Goal: Task Accomplishment & Management: Manage account settings

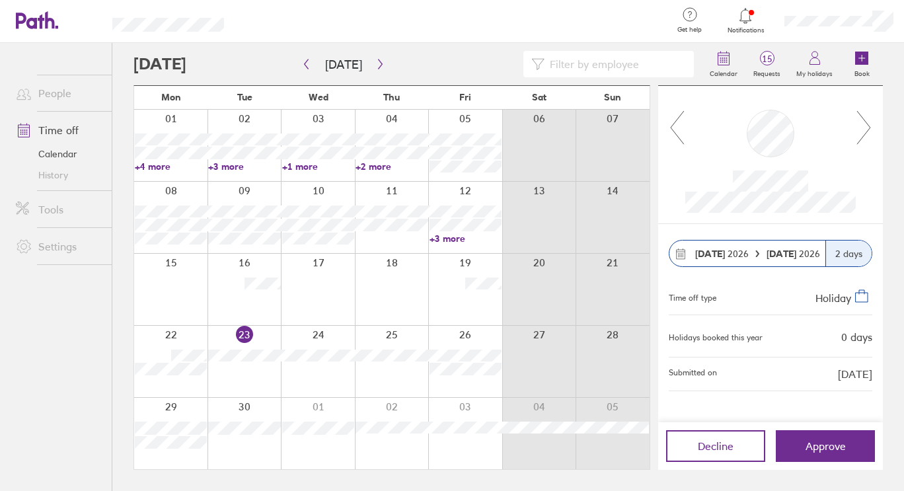
click at [865, 112] on icon at bounding box center [863, 128] width 17 height 36
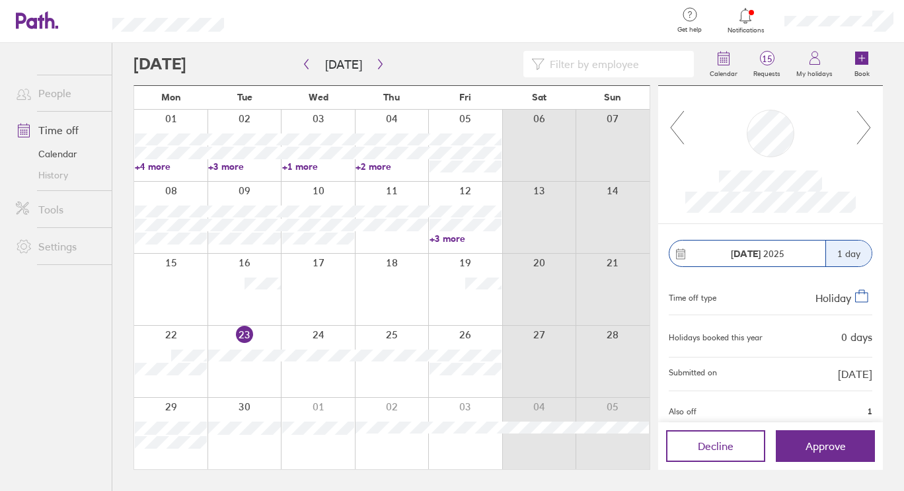
click at [859, 138] on icon at bounding box center [863, 128] width 17 height 36
click at [772, 61] on span "15" at bounding box center [766, 58] width 43 height 11
click at [859, 131] on icon at bounding box center [863, 128] width 17 height 36
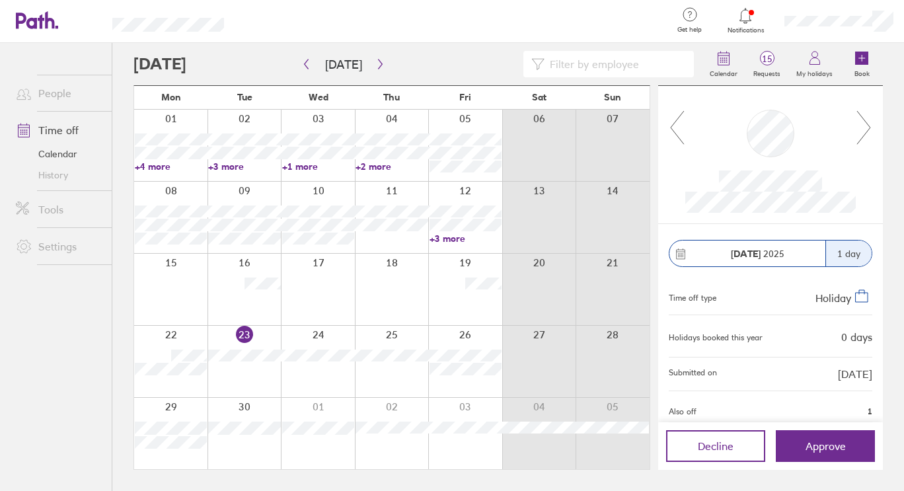
click at [859, 131] on icon at bounding box center [863, 128] width 17 height 36
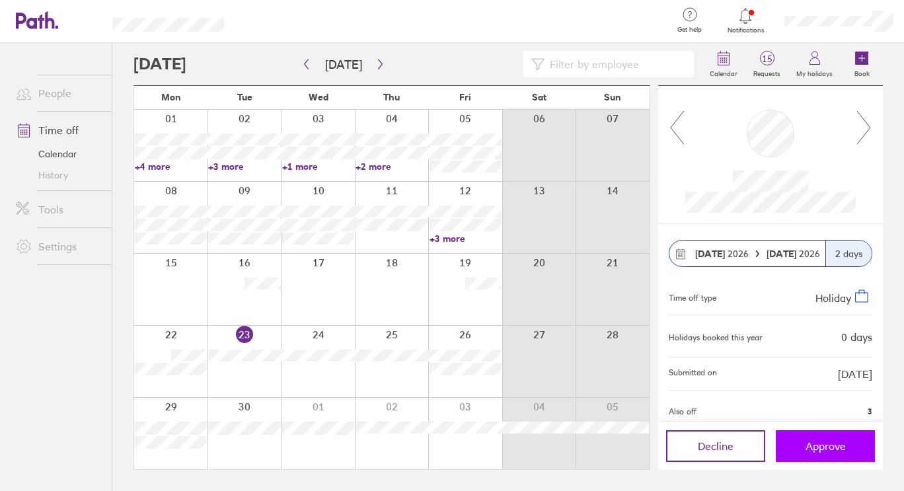
click at [827, 447] on span "Approve" at bounding box center [825, 446] width 40 height 12
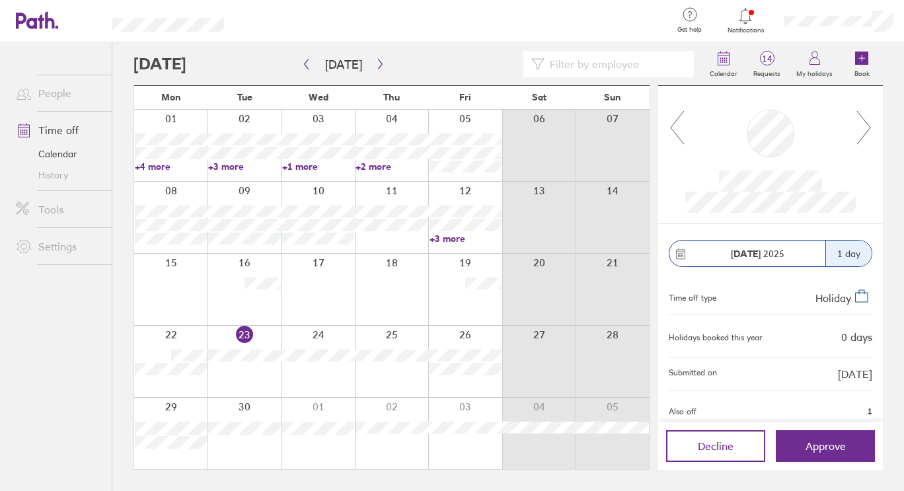
click at [861, 129] on icon at bounding box center [863, 128] width 17 height 36
click at [865, 124] on icon at bounding box center [863, 128] width 17 height 36
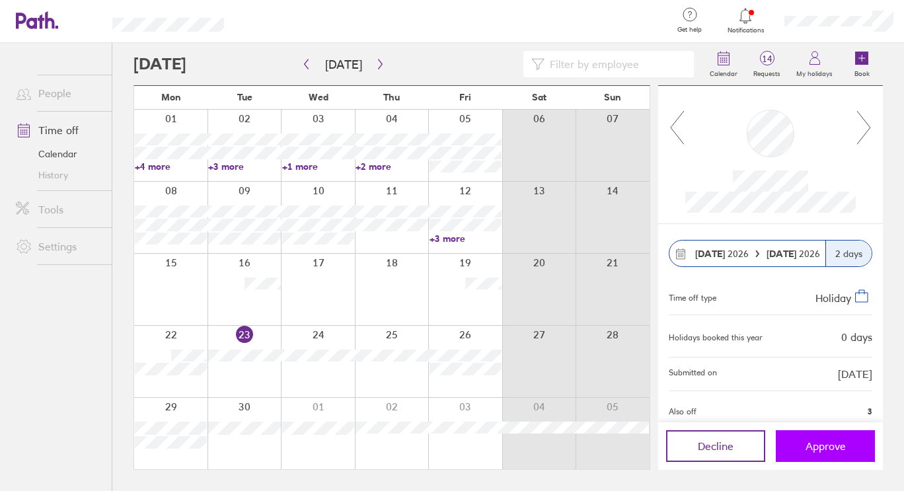
click at [836, 448] on span "Approve" at bounding box center [825, 446] width 40 height 12
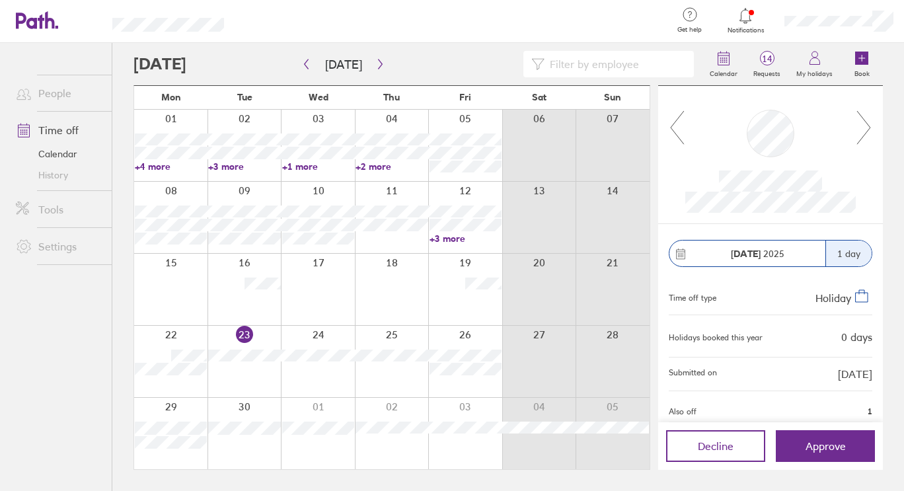
click at [867, 127] on icon at bounding box center [863, 128] width 17 height 36
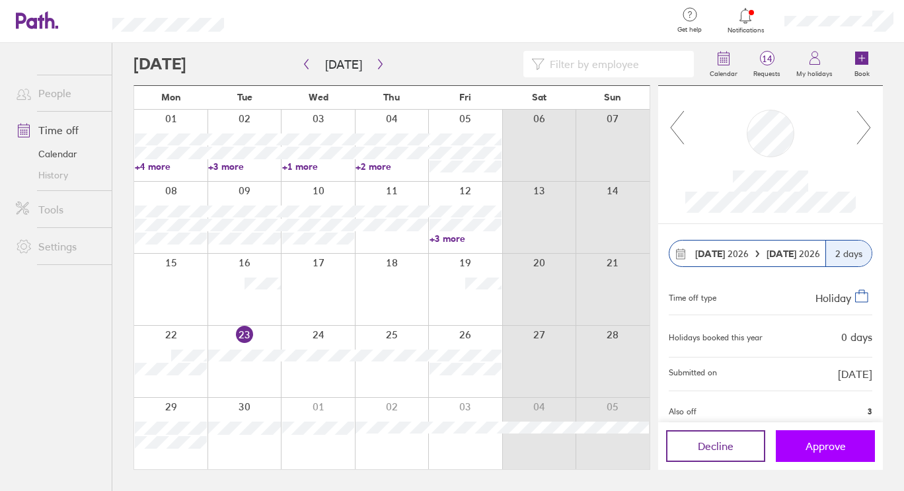
click at [820, 452] on button "Approve" at bounding box center [824, 446] width 99 height 32
click at [870, 129] on icon at bounding box center [863, 128] width 17 height 36
click at [827, 446] on span "Approve" at bounding box center [825, 446] width 40 height 12
click at [863, 122] on icon at bounding box center [863, 128] width 17 height 36
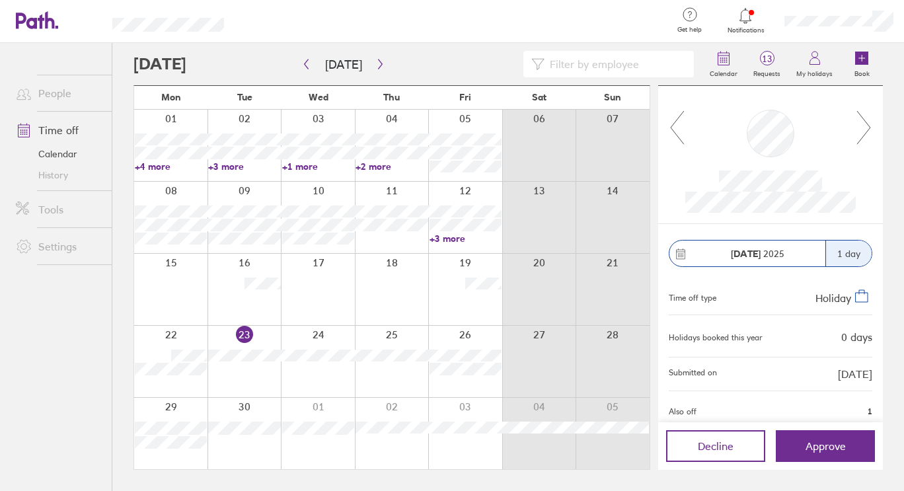
click at [863, 122] on icon at bounding box center [863, 128] width 17 height 36
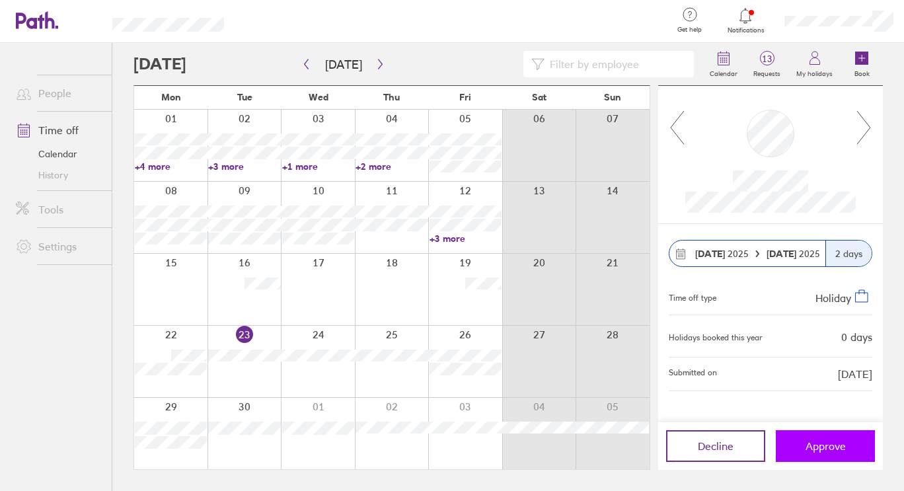
click at [831, 448] on span "Approve" at bounding box center [825, 446] width 40 height 12
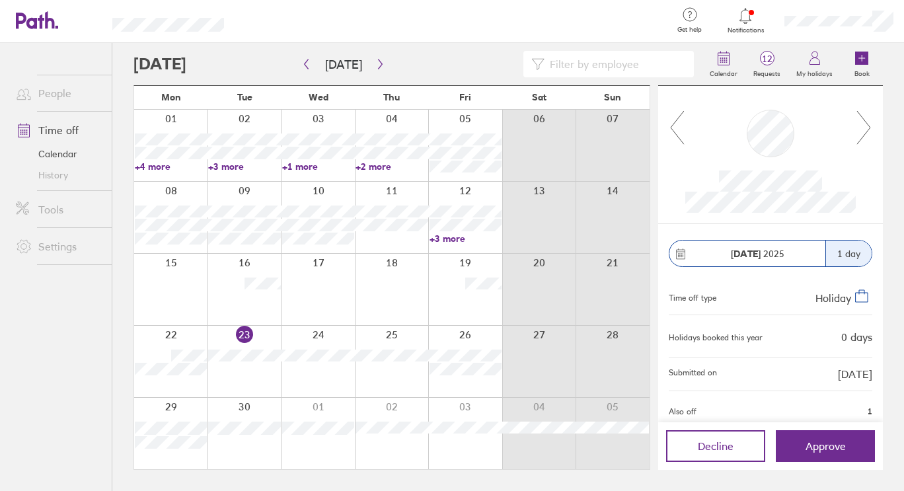
click at [871, 115] on icon at bounding box center [863, 128] width 17 height 36
click at [862, 128] on icon at bounding box center [863, 128] width 17 height 36
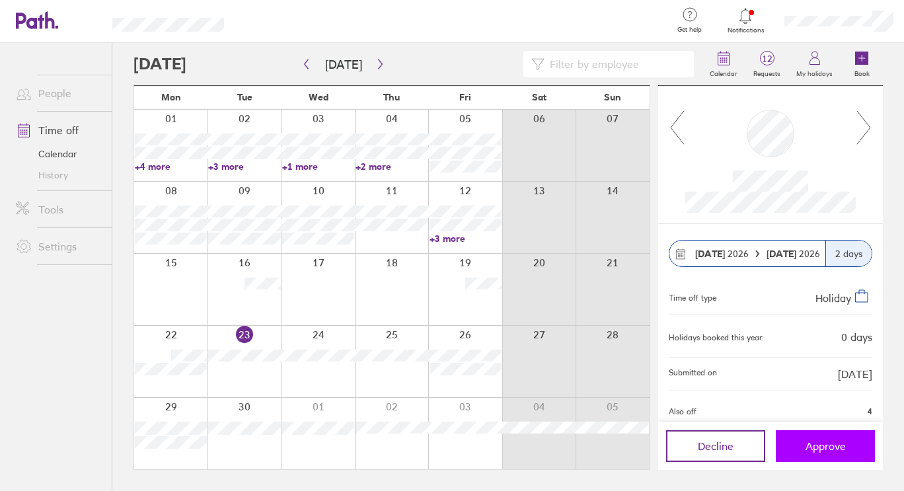
click at [837, 448] on span "Approve" at bounding box center [825, 446] width 40 height 12
click at [865, 125] on icon at bounding box center [863, 128] width 17 height 36
click at [773, 55] on span "12" at bounding box center [766, 58] width 43 height 11
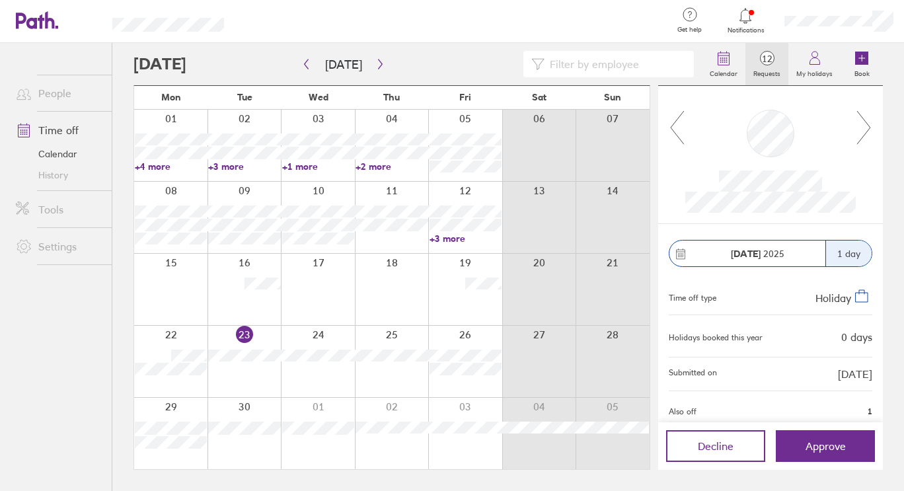
click at [773, 55] on span "12" at bounding box center [766, 58] width 43 height 11
click at [721, 60] on circle at bounding box center [720, 59] width 1 height 1
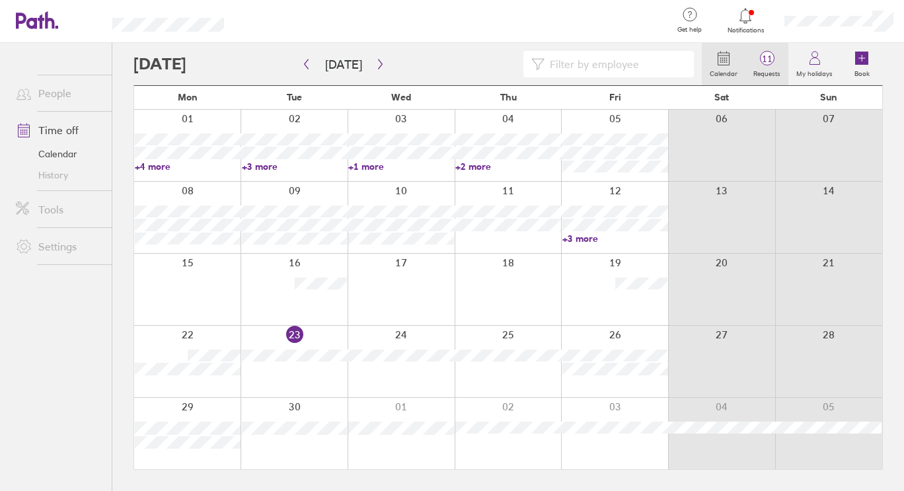
click at [765, 63] on span "11" at bounding box center [766, 58] width 43 height 11
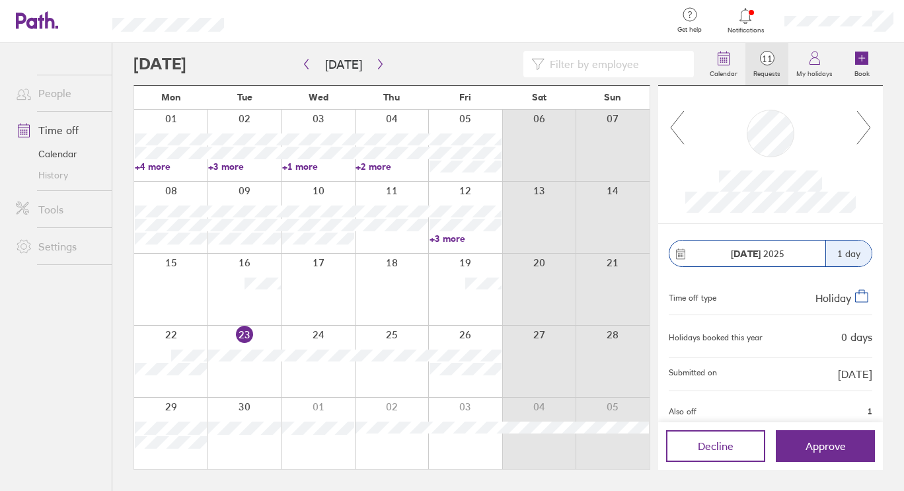
click at [870, 135] on icon at bounding box center [863, 128] width 17 height 36
click at [861, 114] on icon at bounding box center [863, 128] width 17 height 36
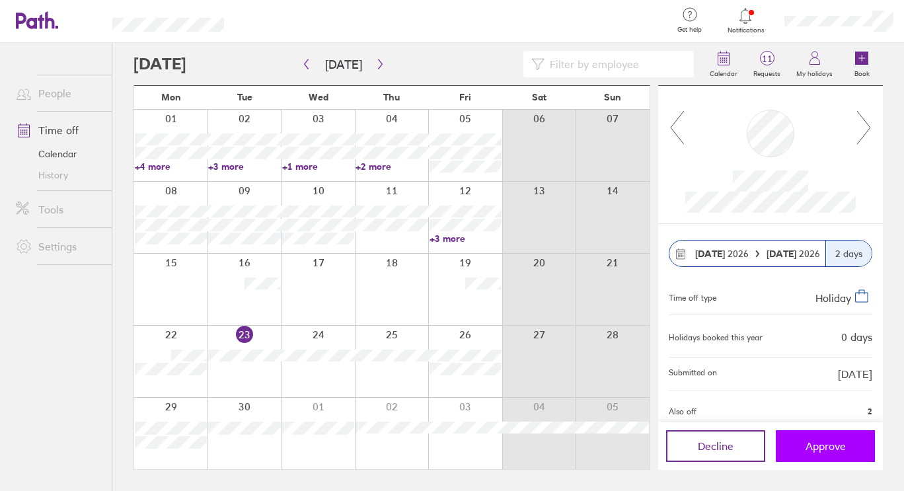
click at [826, 446] on span "Approve" at bounding box center [825, 446] width 40 height 12
click at [855, 135] on div at bounding box center [770, 154] width 170 height 116
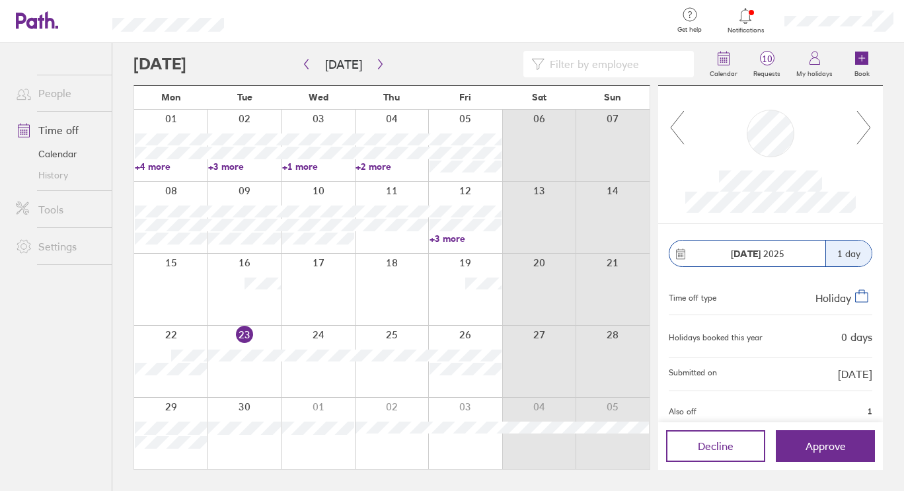
click at [855, 135] on div at bounding box center [770, 154] width 170 height 116
click at [865, 125] on icon at bounding box center [863, 128] width 17 height 36
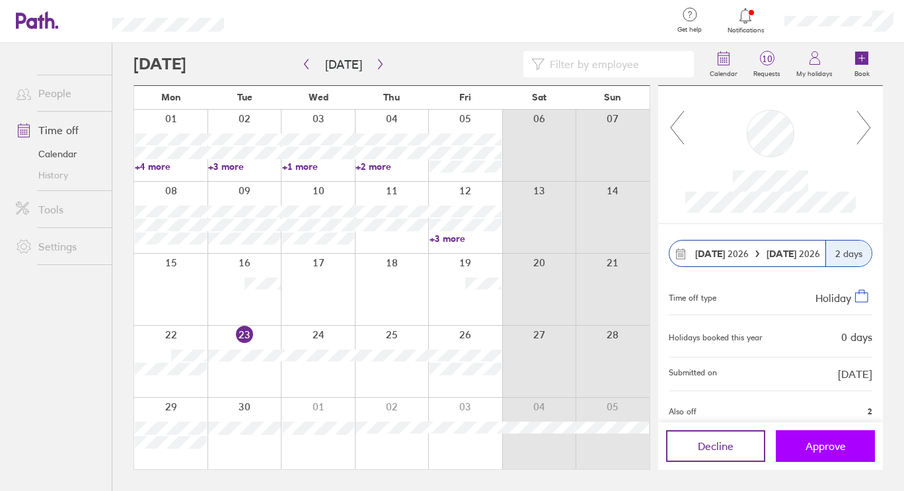
click at [834, 448] on span "Approve" at bounding box center [825, 446] width 40 height 12
click at [862, 124] on icon at bounding box center [863, 128] width 17 height 36
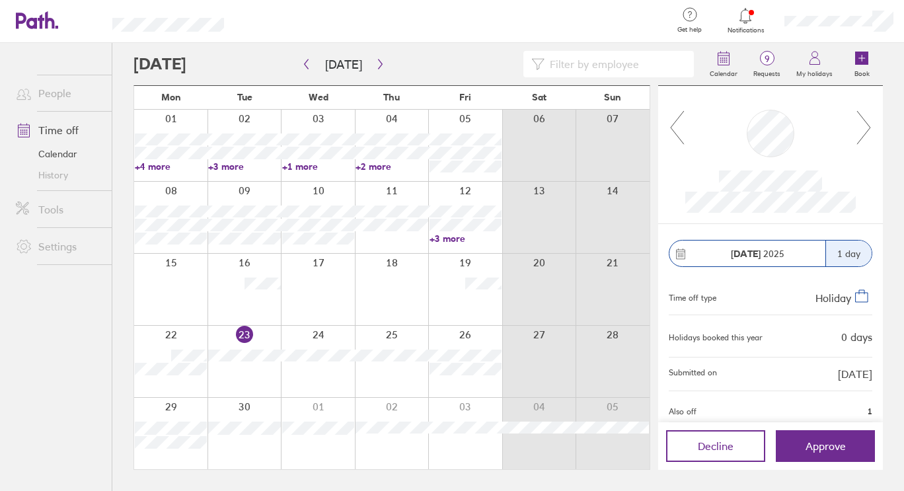
click at [862, 124] on icon at bounding box center [863, 128] width 17 height 36
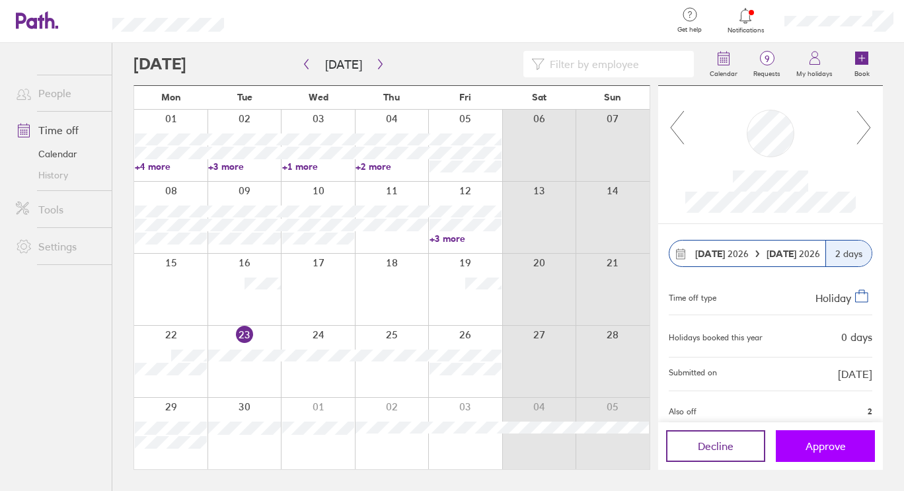
click at [812, 446] on span "Approve" at bounding box center [825, 446] width 40 height 12
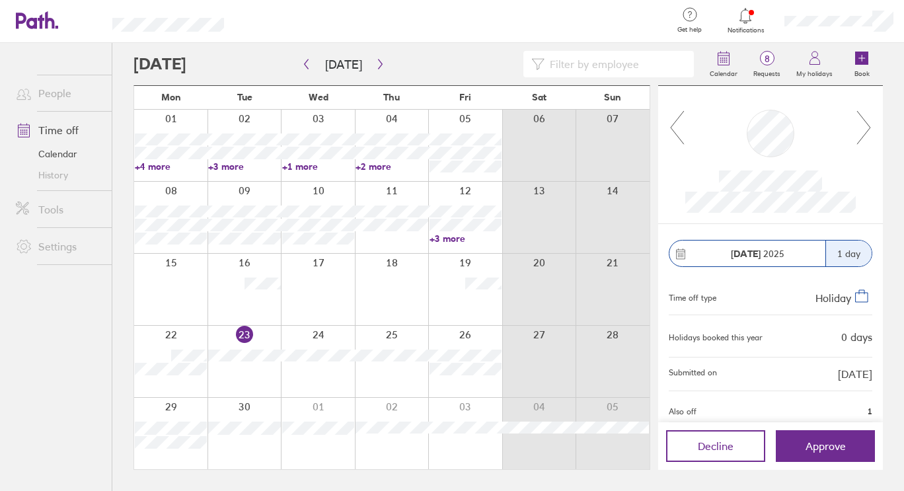
click at [860, 126] on icon at bounding box center [863, 128] width 17 height 36
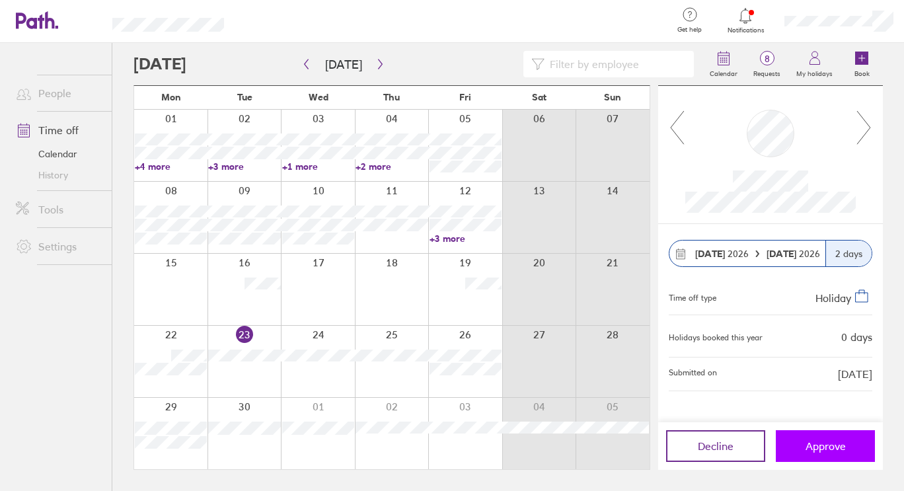
click at [834, 443] on span "Approve" at bounding box center [825, 446] width 40 height 12
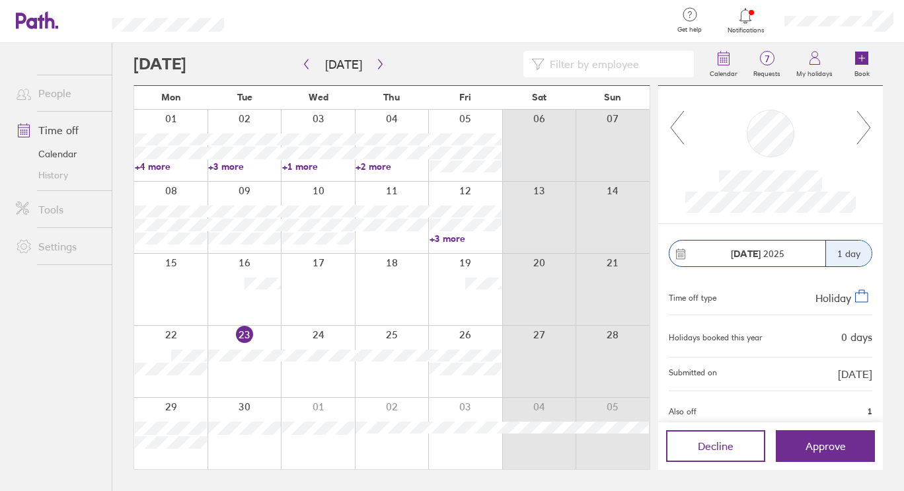
click at [865, 130] on icon at bounding box center [863, 128] width 17 height 36
click at [835, 446] on span "Approve" at bounding box center [825, 446] width 40 height 12
click at [863, 124] on icon at bounding box center [863, 128] width 17 height 36
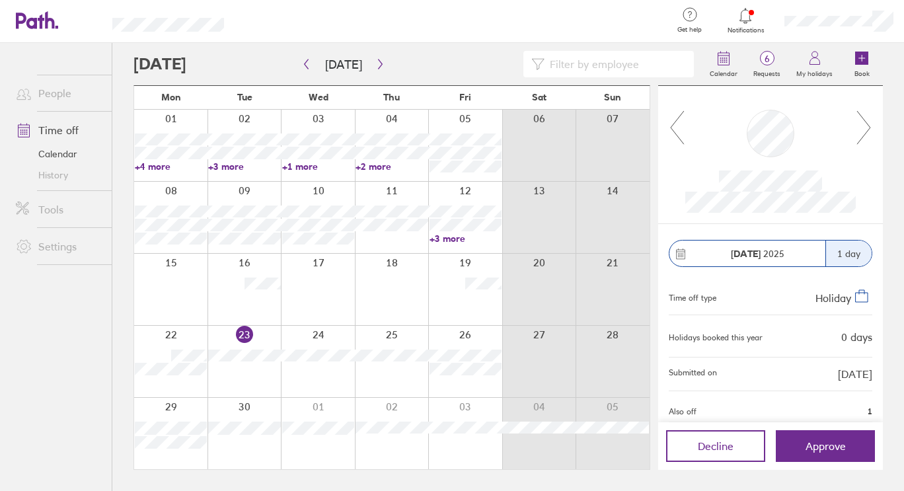
click at [863, 124] on icon at bounding box center [863, 128] width 17 height 36
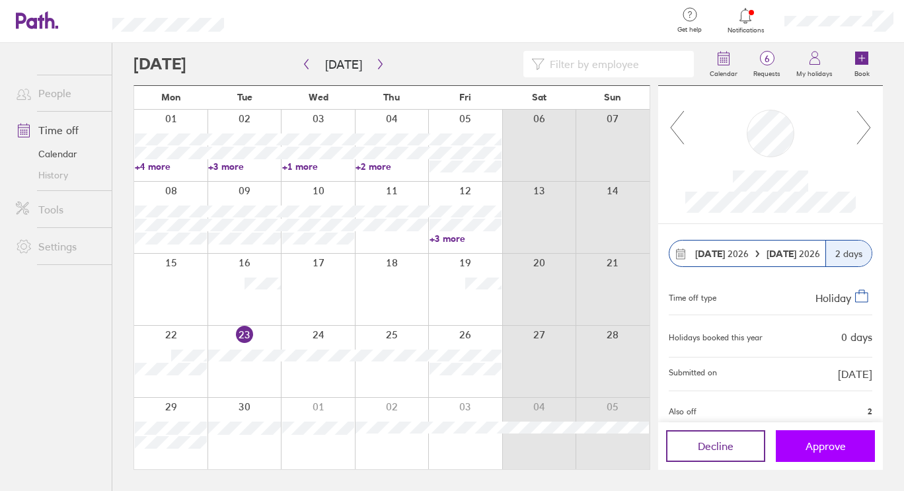
click at [826, 447] on span "Approve" at bounding box center [825, 446] width 40 height 12
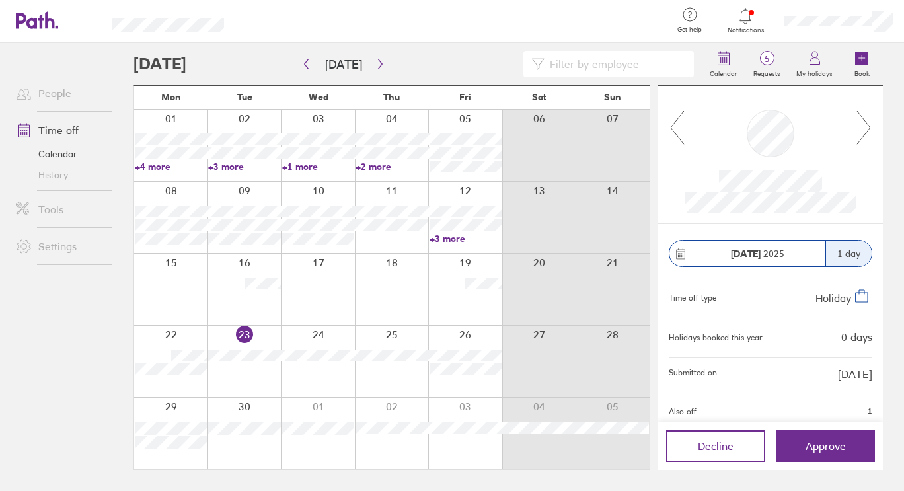
click at [864, 129] on icon at bounding box center [863, 128] width 17 height 36
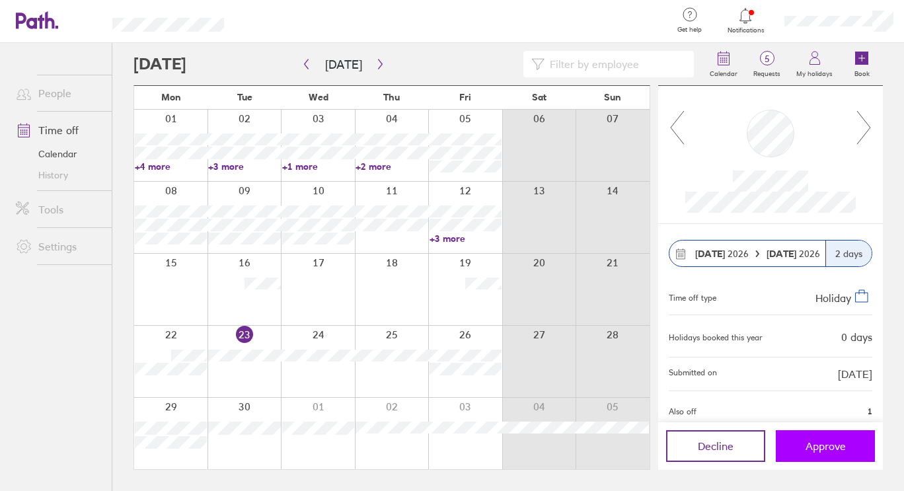
click at [824, 448] on span "Approve" at bounding box center [825, 446] width 40 height 12
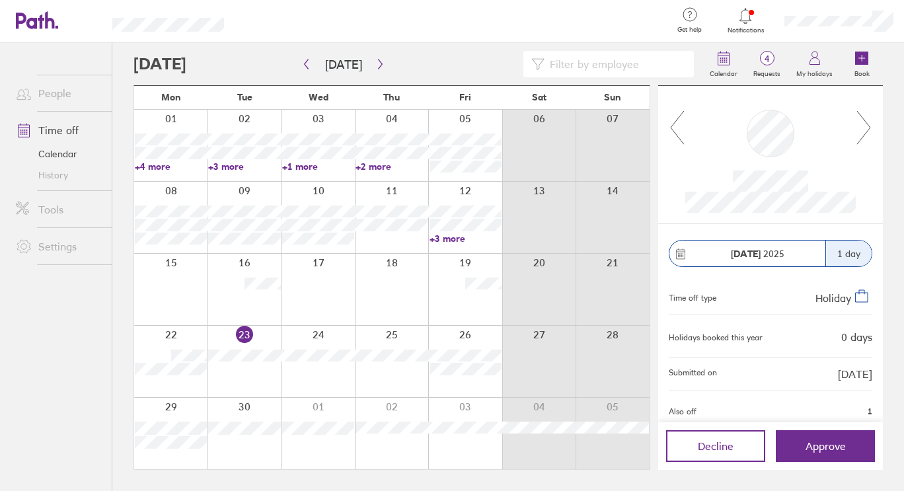
click at [863, 121] on icon at bounding box center [863, 128] width 17 height 36
click at [832, 451] on span "Approve" at bounding box center [825, 446] width 40 height 12
click at [864, 127] on icon at bounding box center [863, 128] width 17 height 36
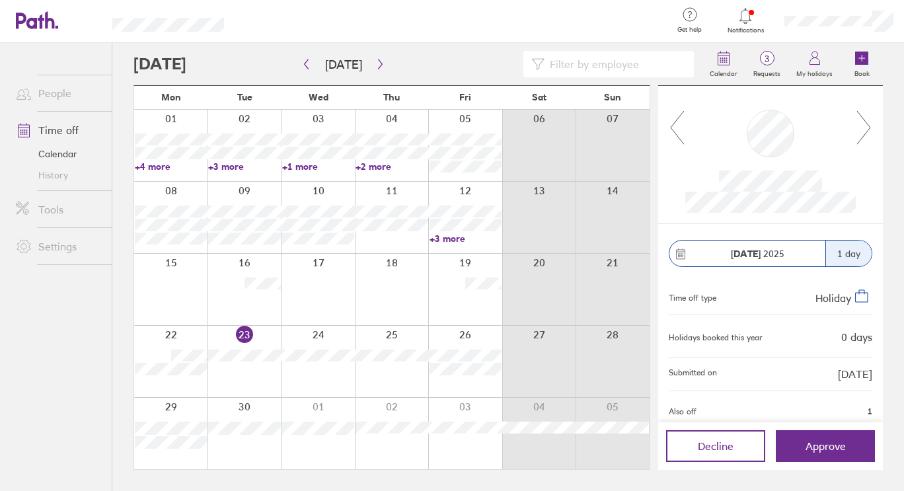
click at [864, 127] on icon at bounding box center [863, 128] width 17 height 36
click at [750, 17] on icon at bounding box center [745, 16] width 16 height 16
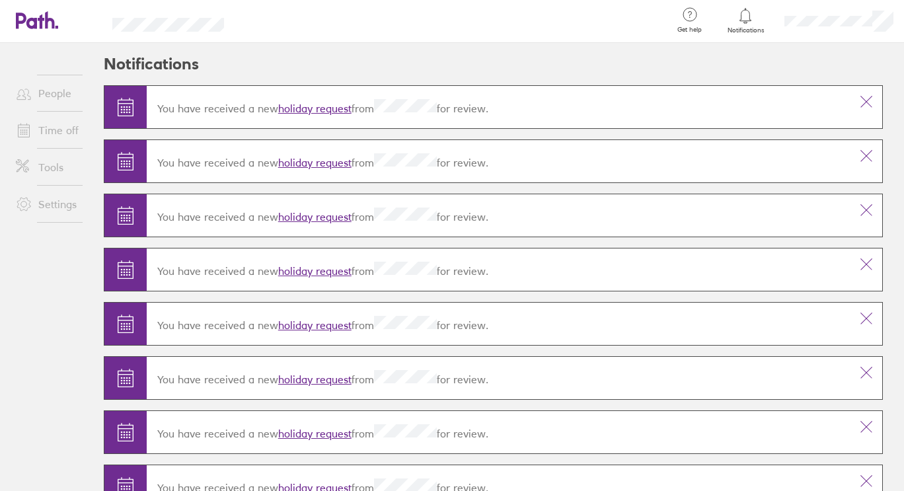
click at [868, 26] on div at bounding box center [838, 21] width 130 height 42
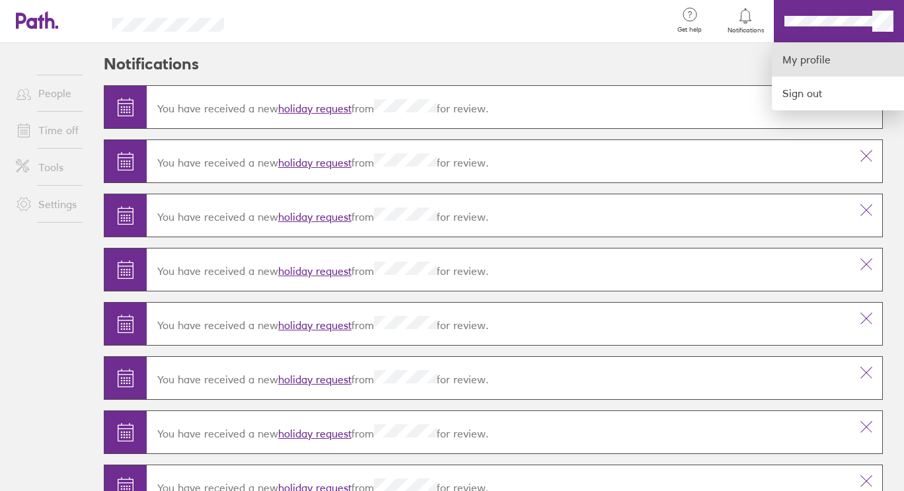
click at [801, 57] on link "My profile" at bounding box center [837, 60] width 132 height 34
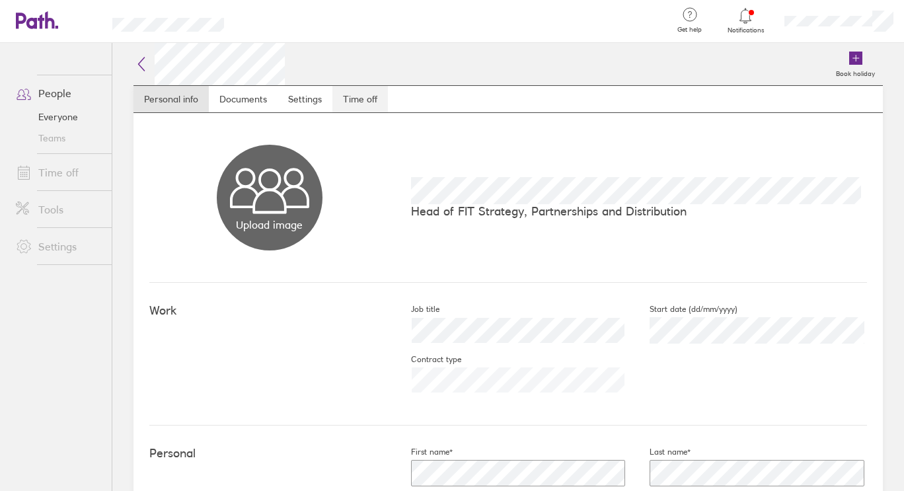
click at [354, 96] on link "Time off" at bounding box center [359, 99] width 55 height 26
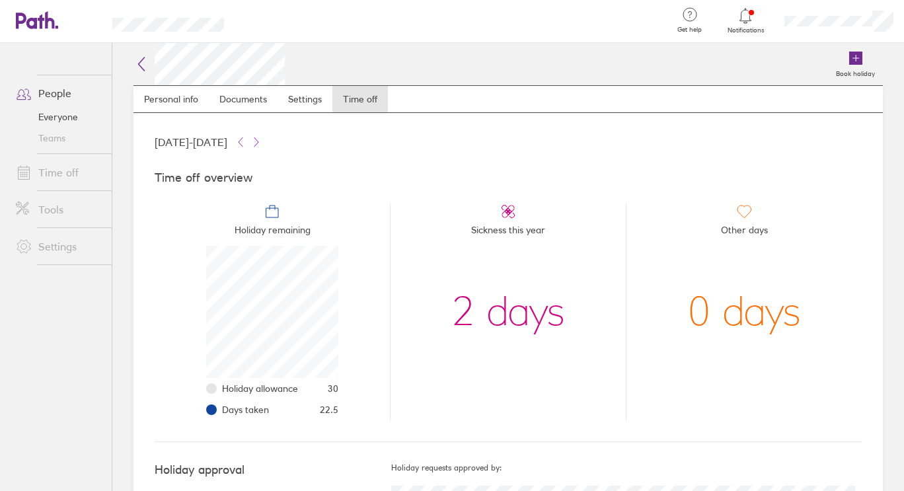
click at [258, 142] on icon at bounding box center [256, 141] width 4 height 9
click at [242, 142] on icon at bounding box center [240, 141] width 4 height 9
click at [59, 172] on link "Time off" at bounding box center [58, 172] width 106 height 26
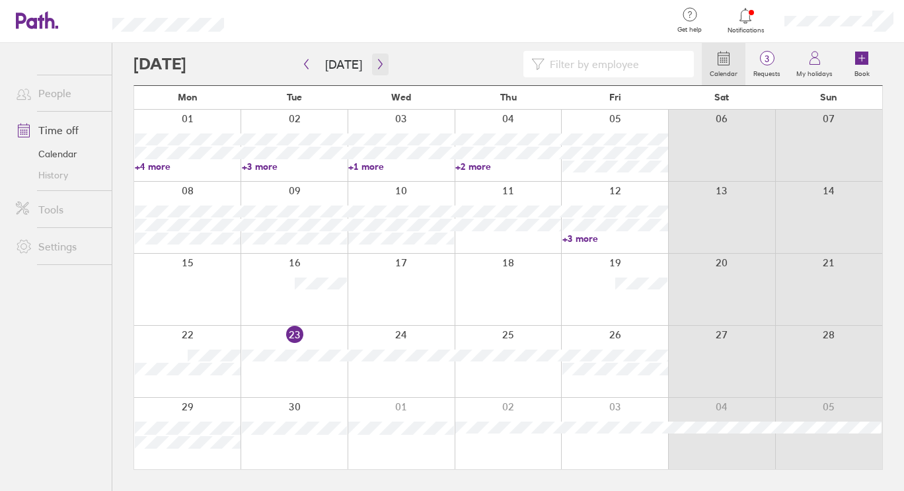
click at [378, 61] on icon "button" at bounding box center [380, 64] width 4 height 10
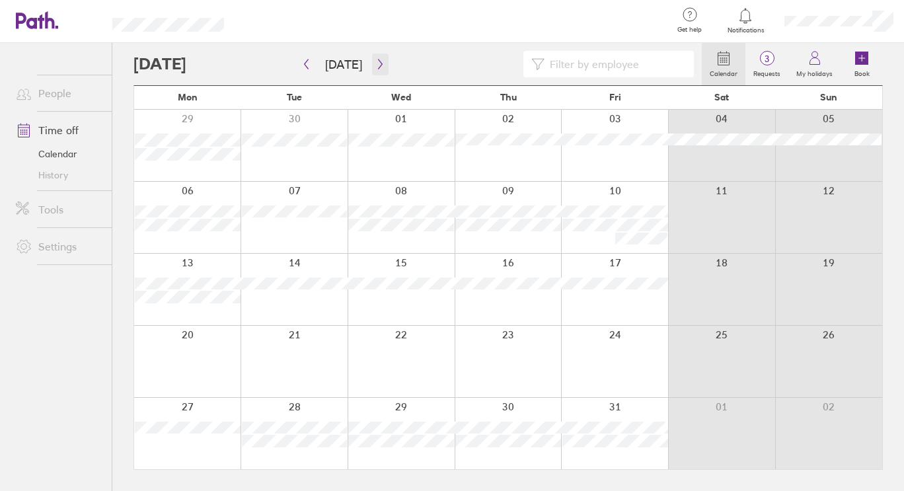
click at [378, 61] on icon "button" at bounding box center [380, 64] width 4 height 10
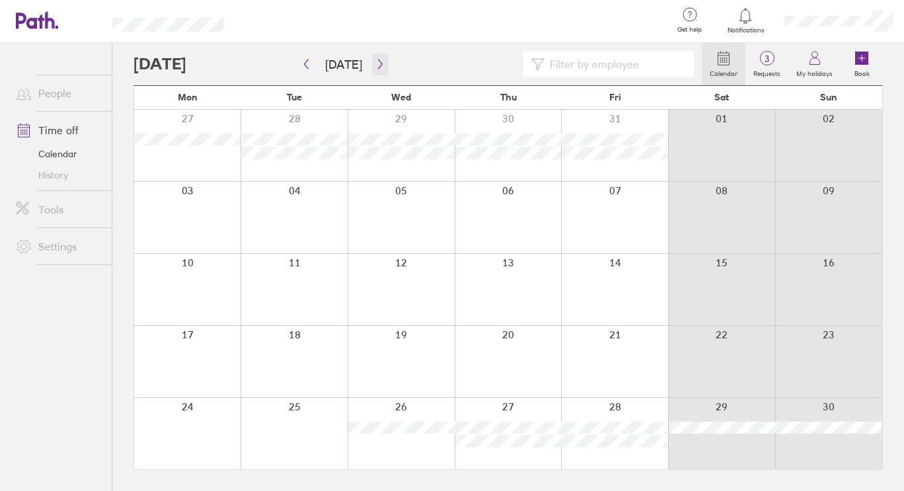
click at [378, 61] on icon "button" at bounding box center [380, 64] width 4 height 10
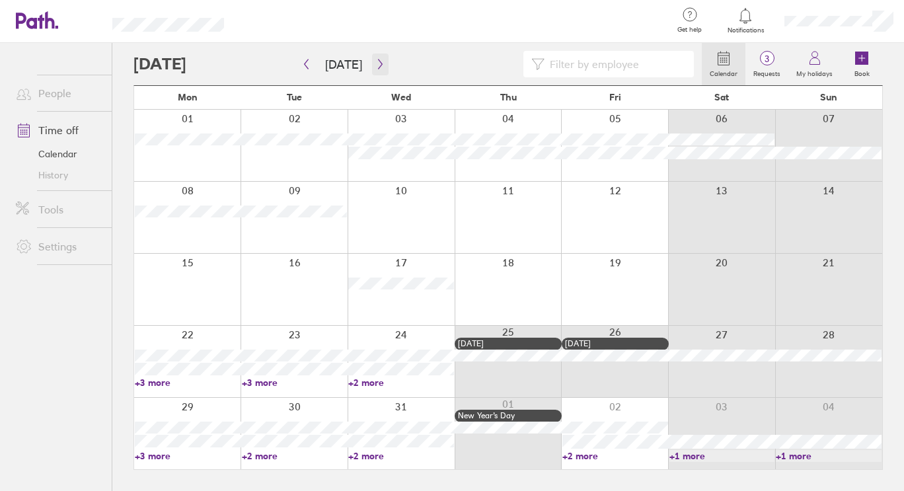
click at [375, 66] on icon "button" at bounding box center [380, 64] width 10 height 11
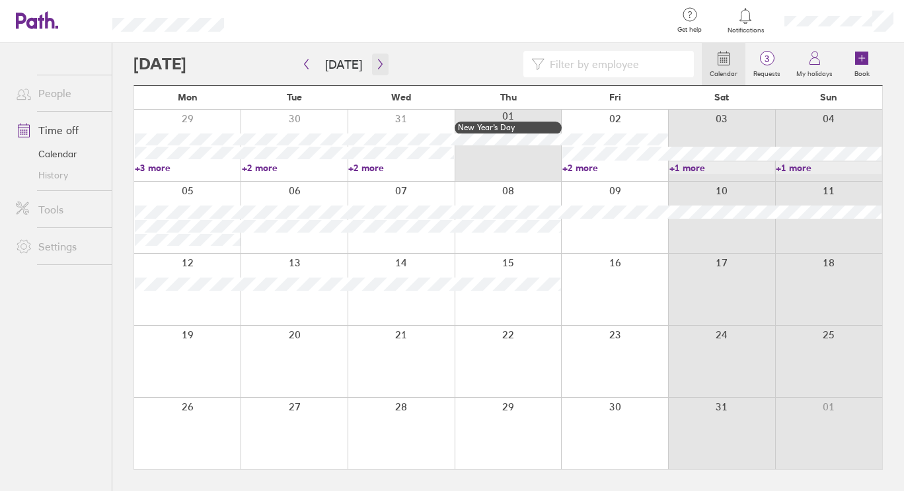
click at [380, 65] on icon "button" at bounding box center [380, 64] width 10 height 11
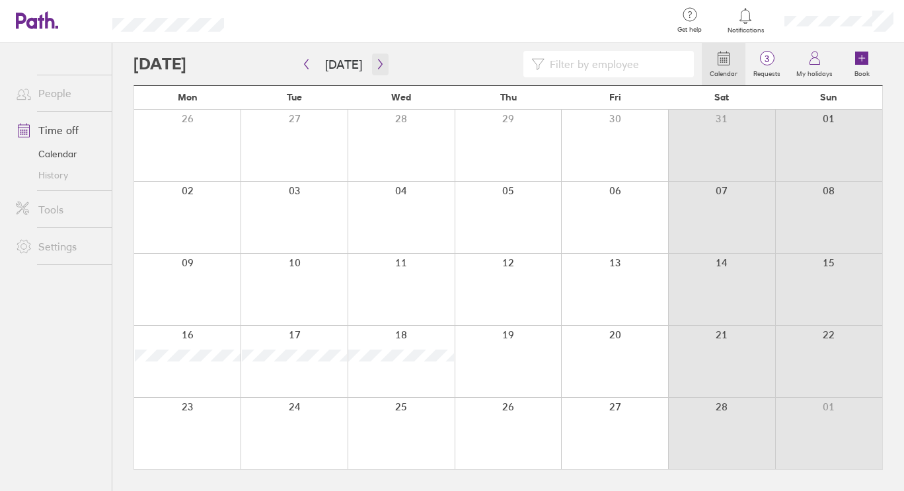
click at [376, 63] on icon "button" at bounding box center [380, 64] width 10 height 11
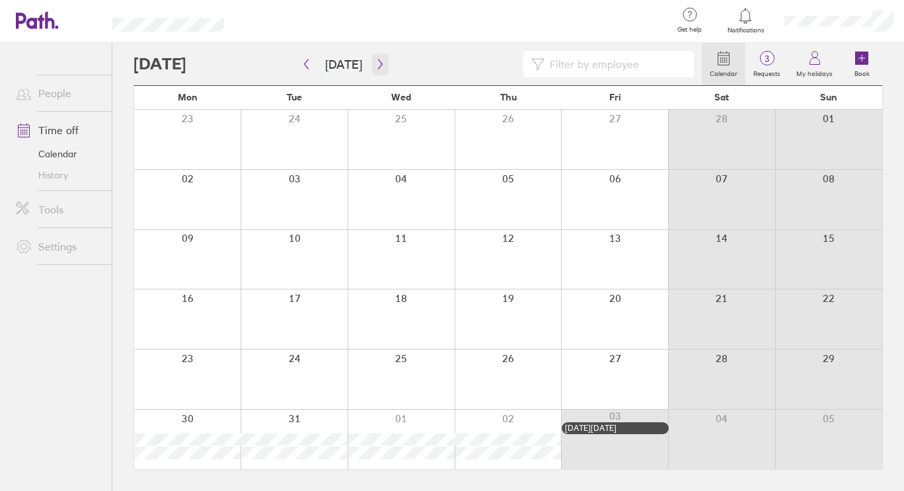
click at [375, 63] on icon "button" at bounding box center [380, 64] width 10 height 11
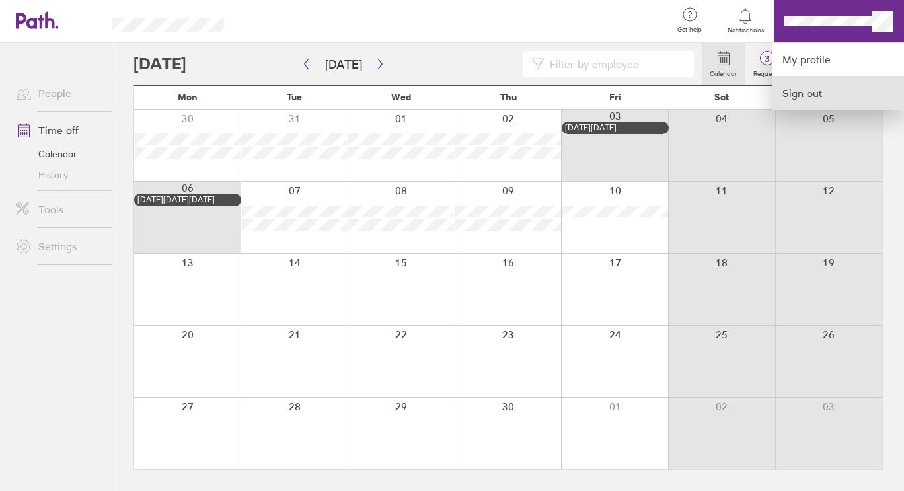
click at [811, 98] on link "Sign out" at bounding box center [837, 93] width 132 height 33
